Goal: Transaction & Acquisition: Register for event/course

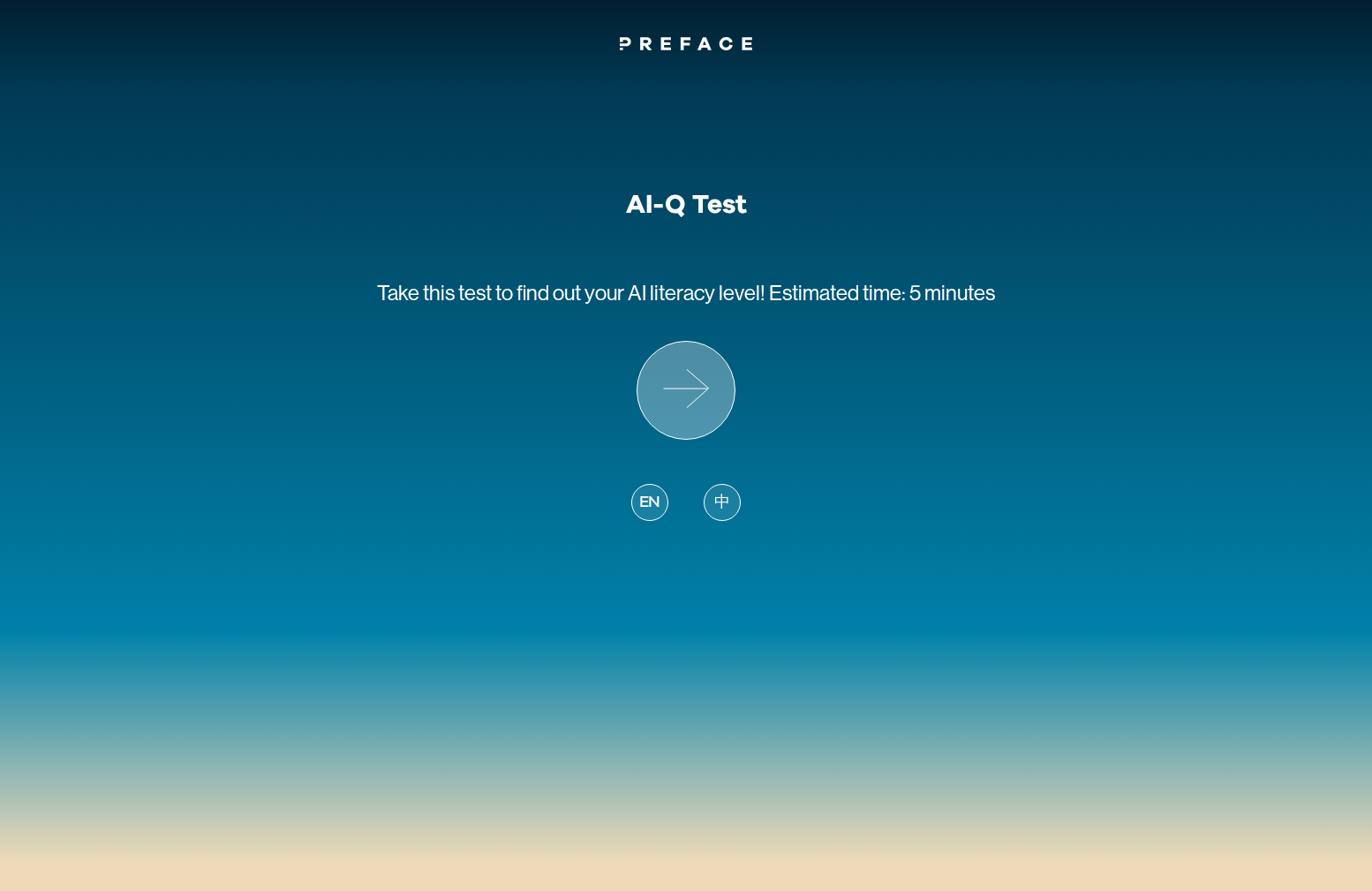
click at [678, 388] on icon at bounding box center [686, 388] width 44 height 0
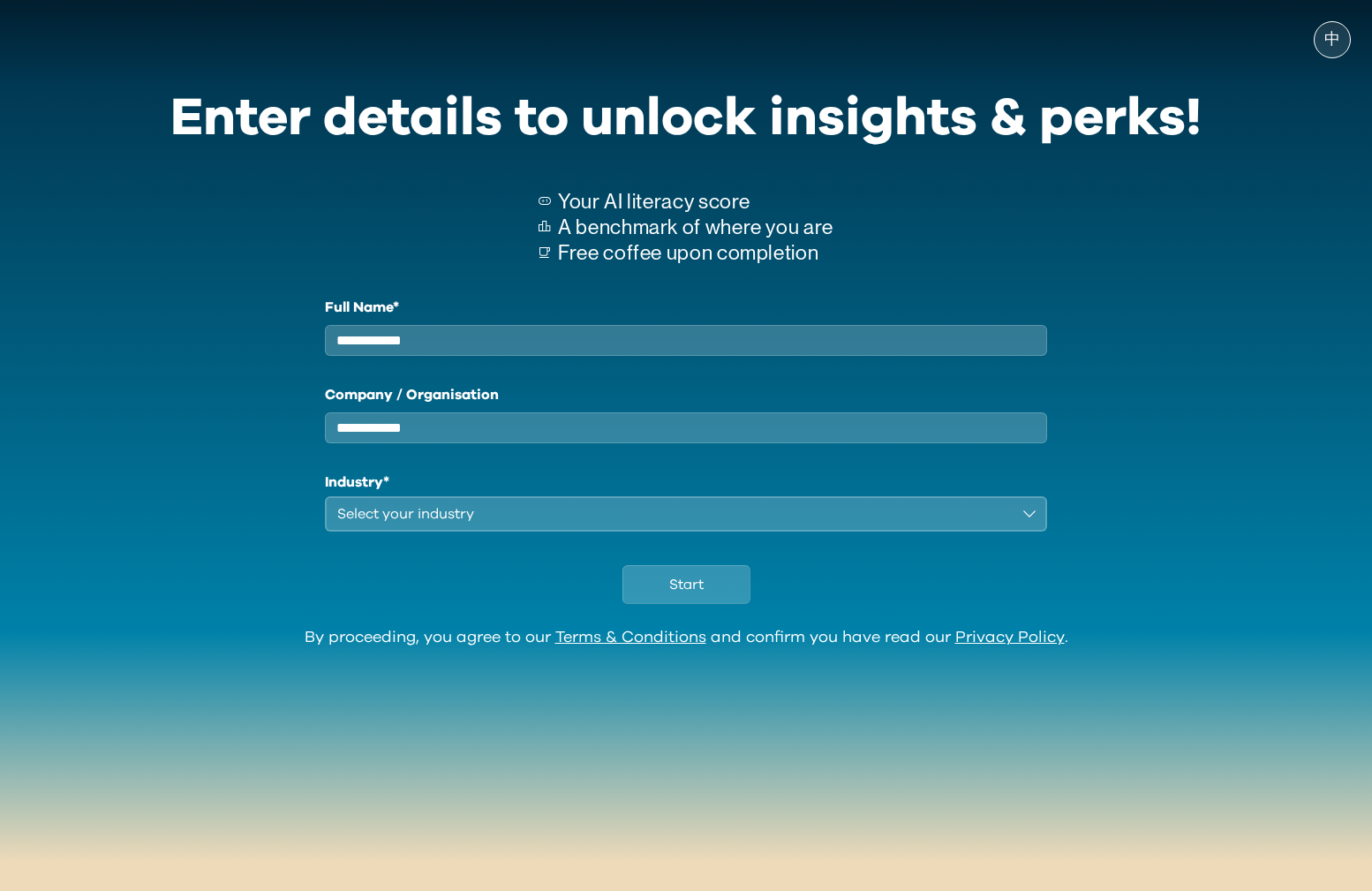
click at [1330, 44] on span "中" at bounding box center [1332, 40] width 16 height 18
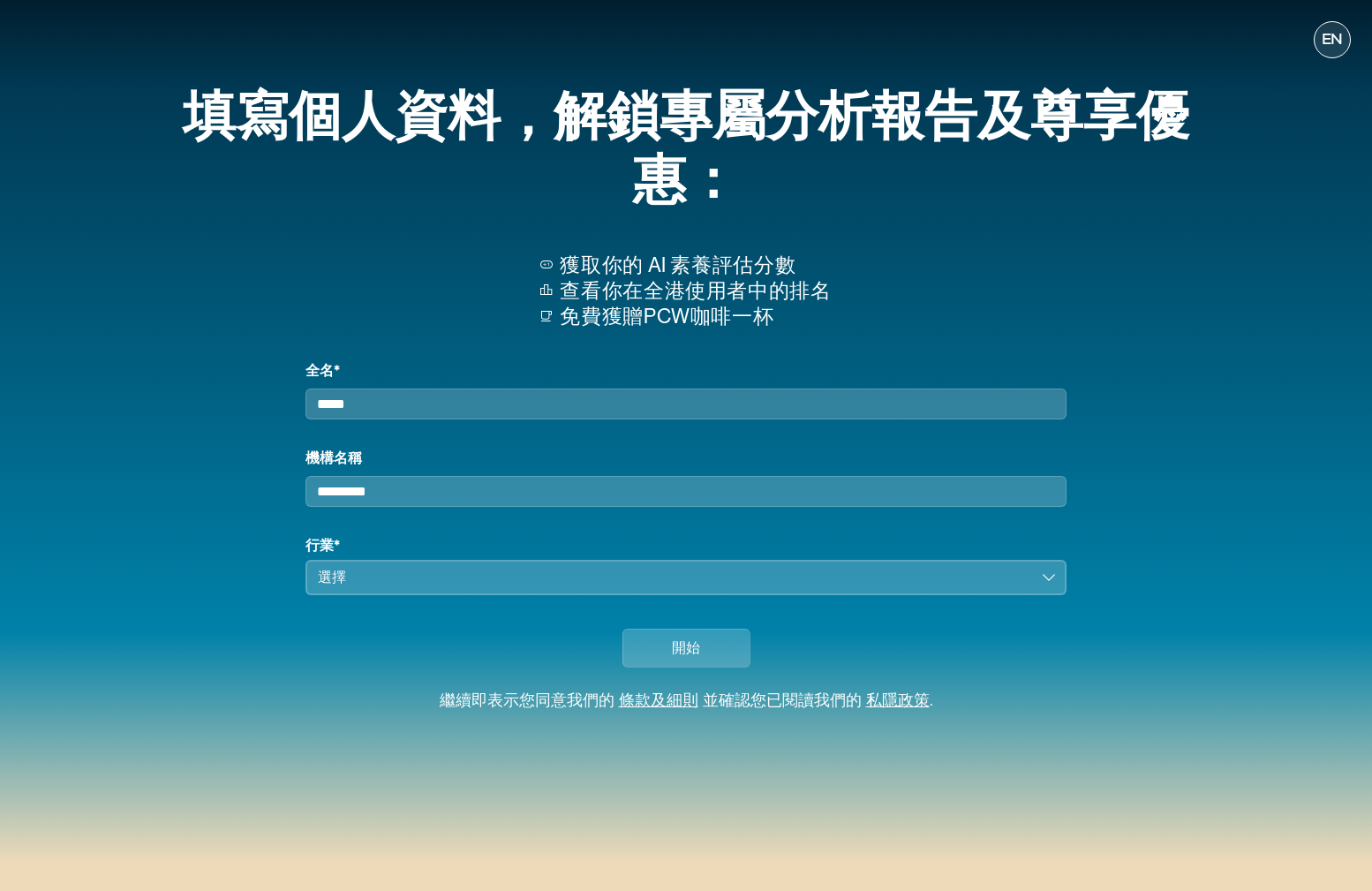
click at [1339, 37] on span "EN" at bounding box center [1332, 40] width 21 height 18
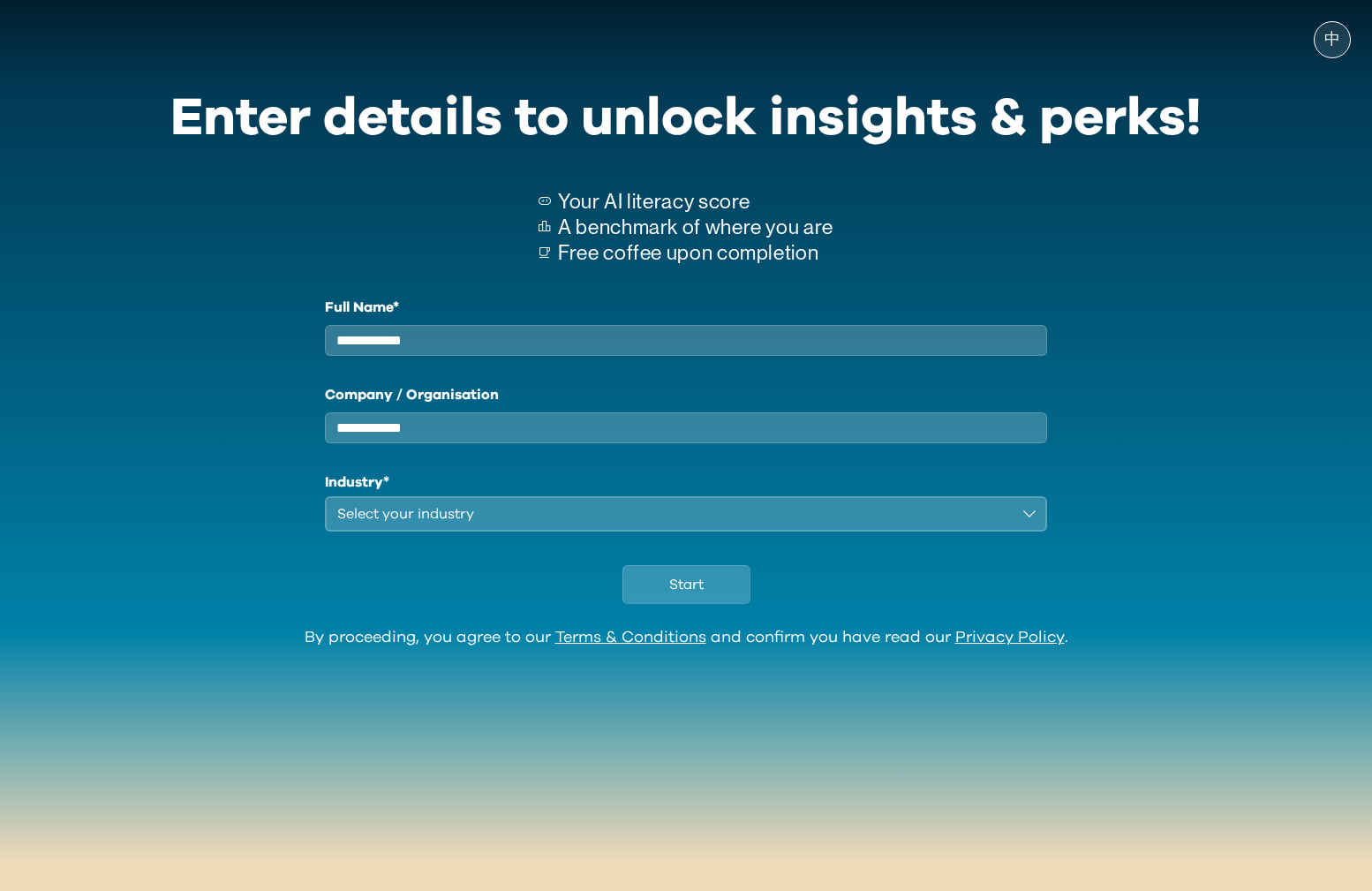
click at [722, 336] on input "Full Name*" at bounding box center [686, 340] width 722 height 31
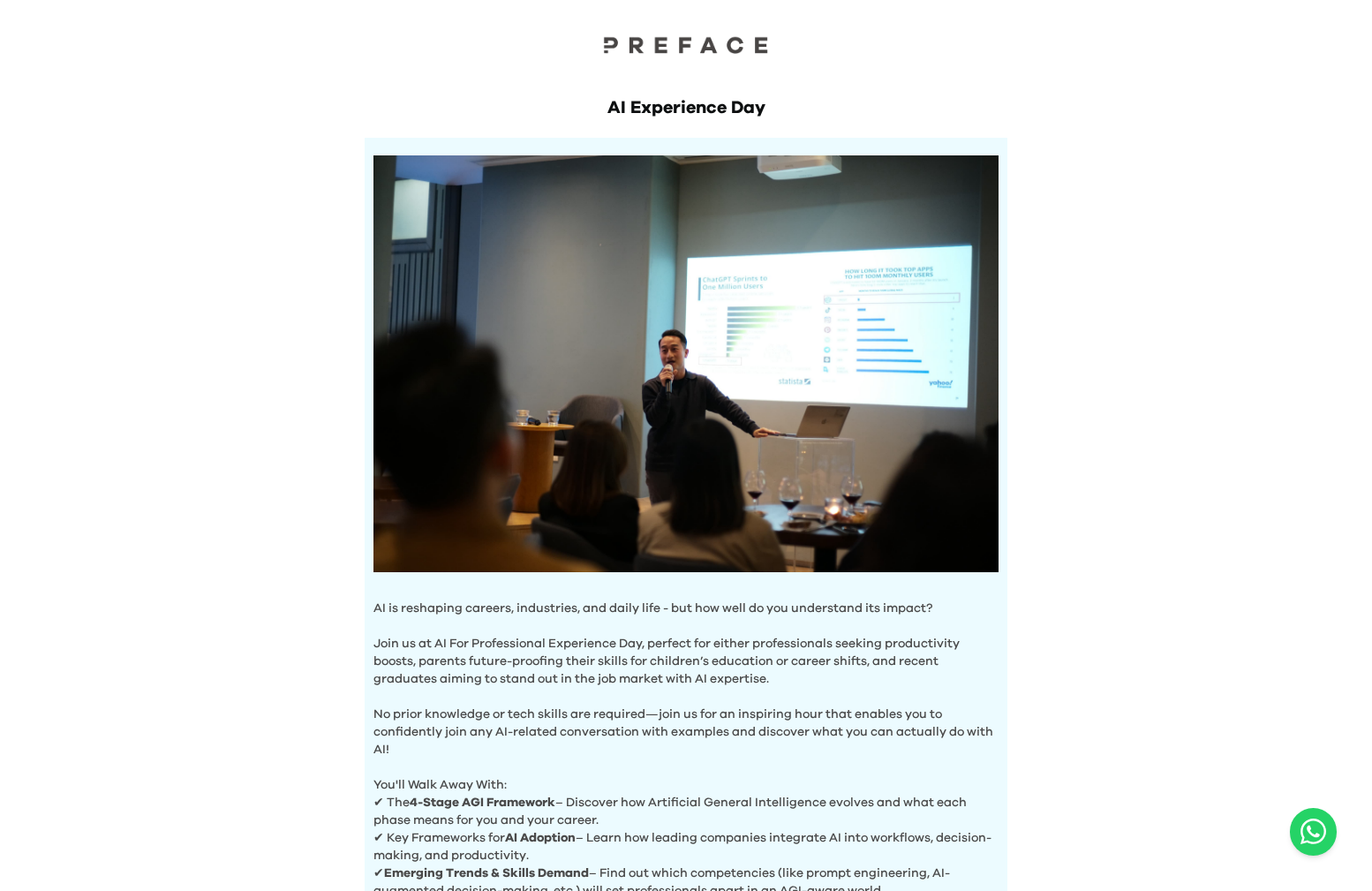
click at [600, 239] on img at bounding box center [686, 364] width 625 height 417
